Goal: Book appointment/travel/reservation

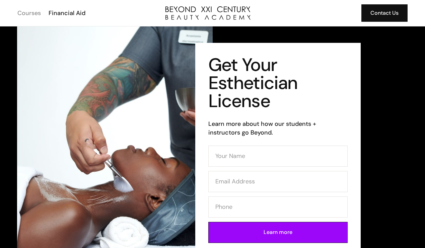
click at [41, 14] on div "Courses" at bounding box center [28, 13] width 23 height 9
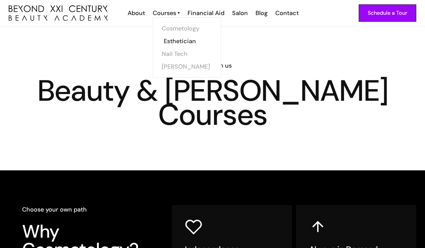
click at [177, 40] on link "Esthetician" at bounding box center [189, 41] width 50 height 13
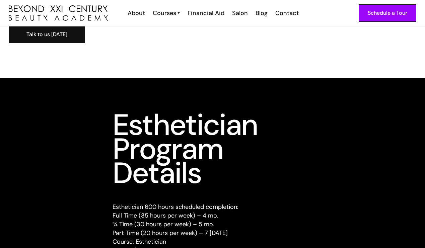
scroll to position [753, 0]
click at [368, 15] on div "Schedule a Tour" at bounding box center [388, 13] width 40 height 9
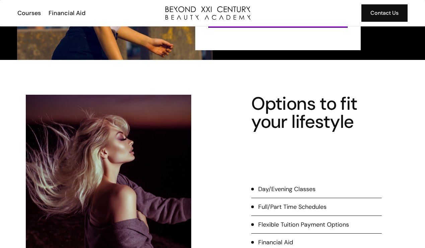
click at [276, 118] on h4 "Options to fit your lifestyle" at bounding box center [316, 113] width 131 height 36
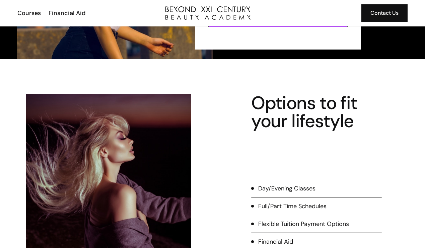
click at [239, 114] on div "Options to fit your lifestyle Day/Evening Classes Full/Part Time Schedules Flex…" at bounding box center [213, 172] width 408 height 157
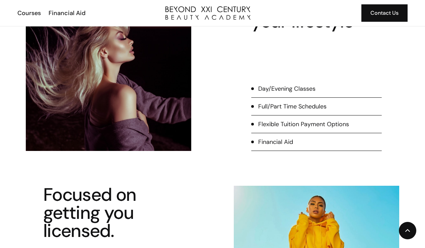
scroll to position [279, 0]
